Goal: Navigation & Orientation: Find specific page/section

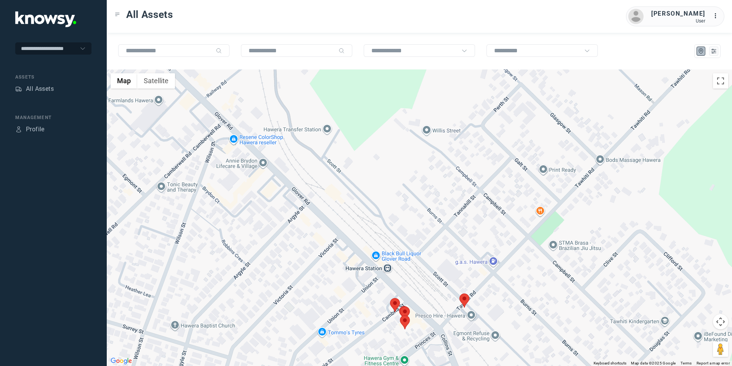
click at [400, 315] on area at bounding box center [400, 315] width 0 height 0
click at [433, 275] on button "Close" at bounding box center [430, 279] width 18 height 18
click at [390, 298] on area at bounding box center [390, 298] width 0 height 0
click at [424, 253] on button "Close" at bounding box center [420, 262] width 18 height 18
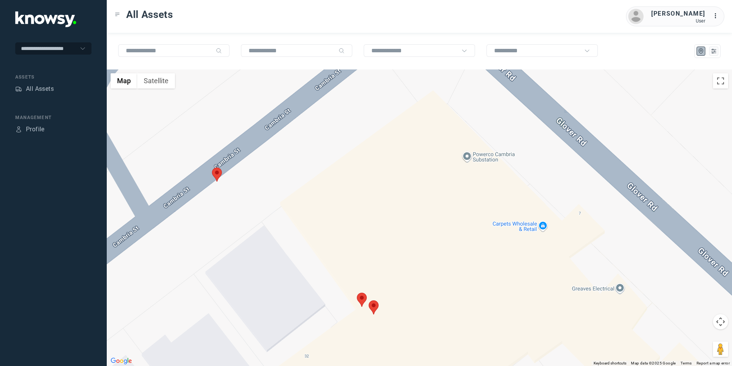
click at [369, 300] on area at bounding box center [369, 300] width 0 height 0
click at [400, 259] on button "Close" at bounding box center [399, 264] width 18 height 18
click at [367, 298] on img at bounding box center [362, 300] width 10 height 14
click at [357, 293] on area at bounding box center [357, 293] width 0 height 0
click at [395, 248] on button "Close" at bounding box center [387, 257] width 18 height 18
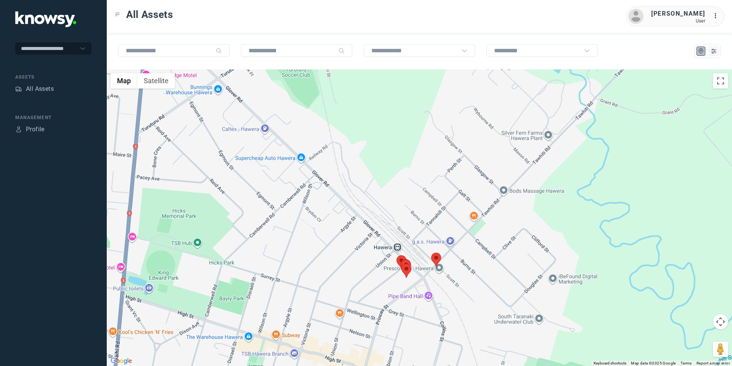
click at [431, 252] on area at bounding box center [431, 252] width 0 height 0
click at [461, 212] on button "Close" at bounding box center [461, 216] width 18 height 18
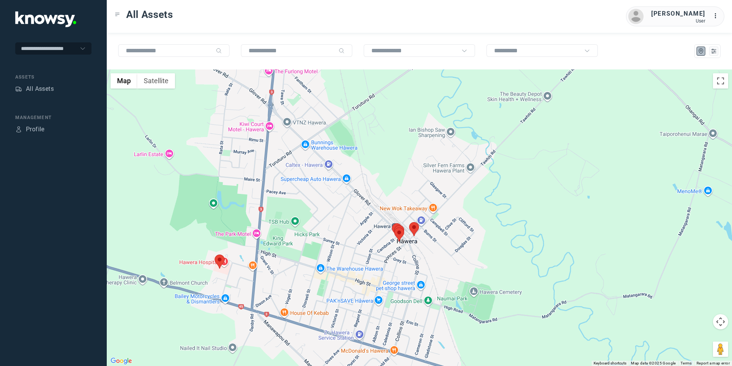
click at [215, 254] on area at bounding box center [215, 254] width 0 height 0
click at [249, 216] on button "Close" at bounding box center [244, 218] width 18 height 18
